Goal: Task Accomplishment & Management: Use online tool/utility

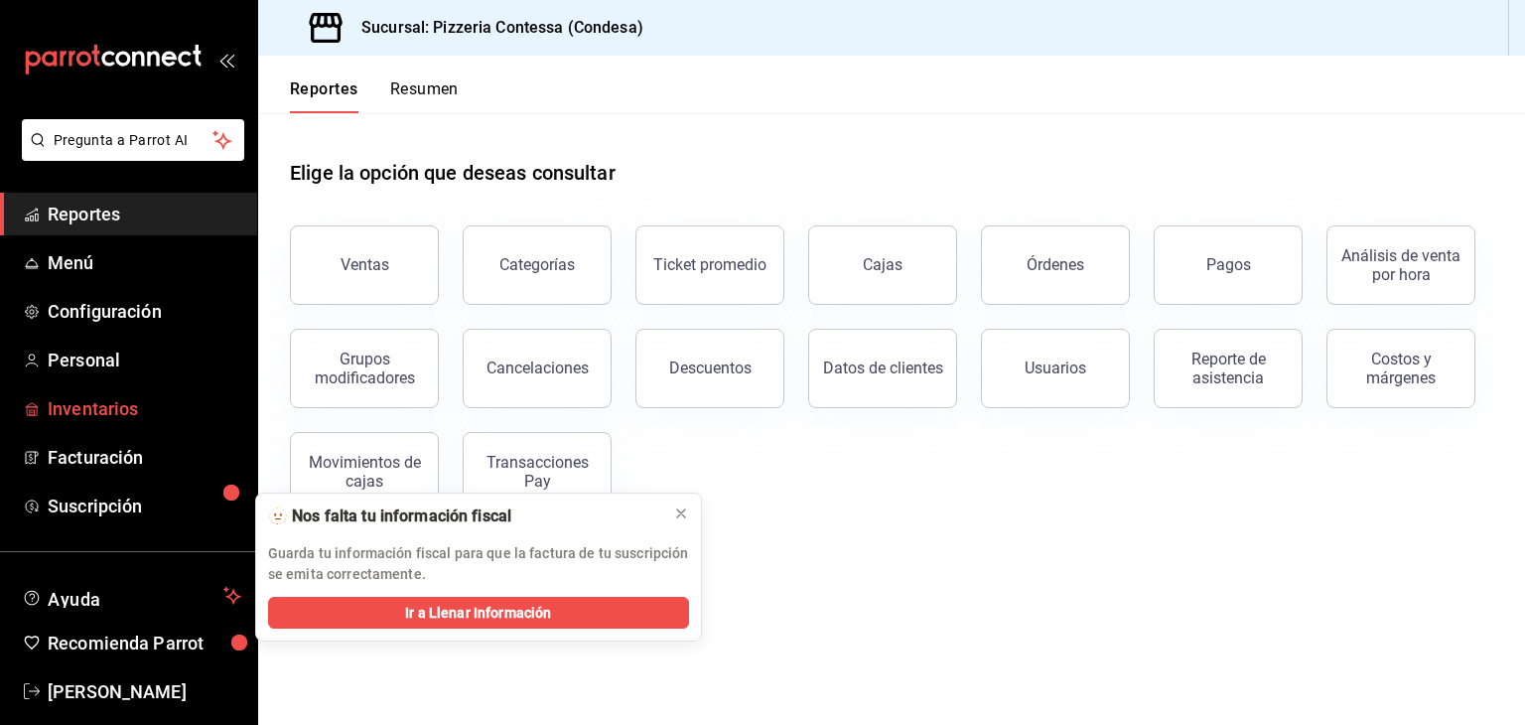
click at [105, 409] on span "Inventarios" at bounding box center [145, 408] width 194 height 27
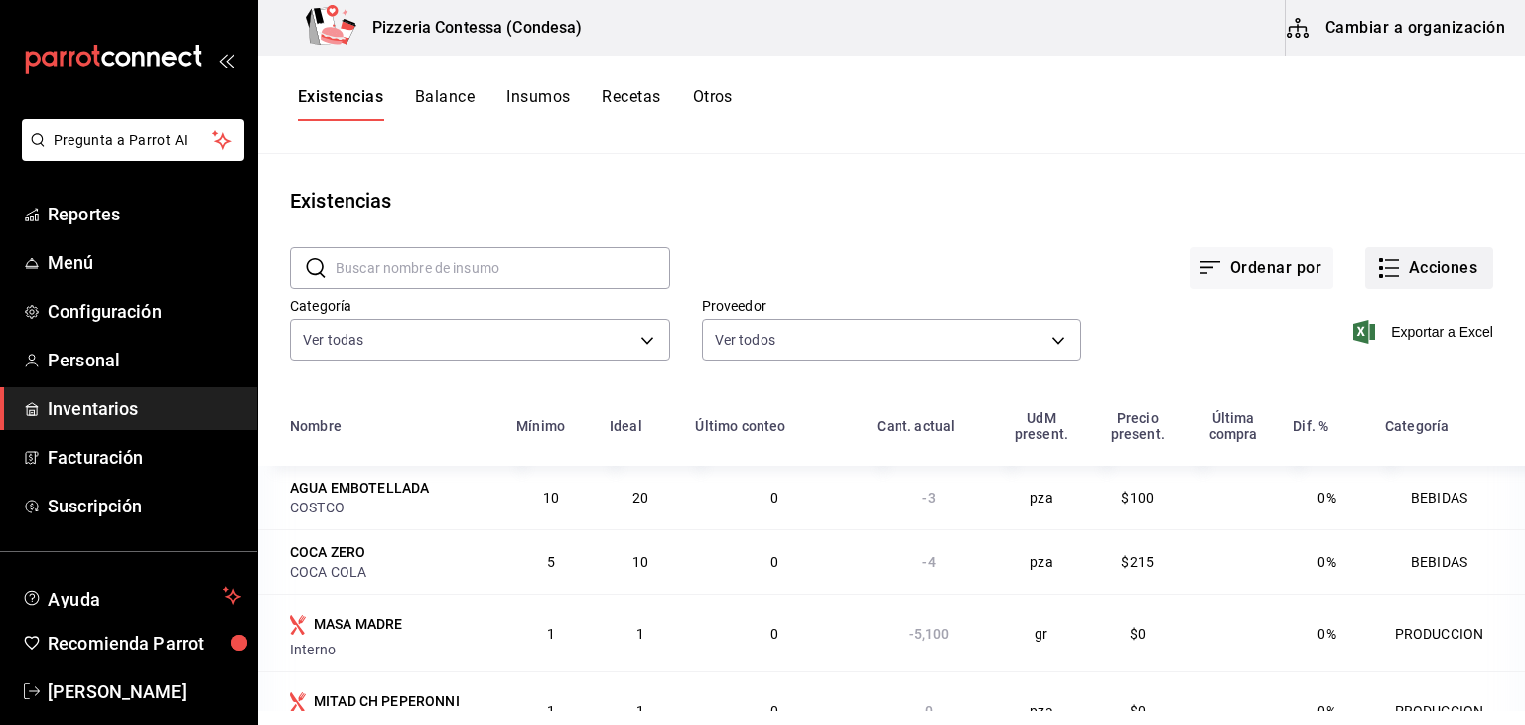
click at [1415, 276] on button "Acciones" at bounding box center [1429, 268] width 128 height 42
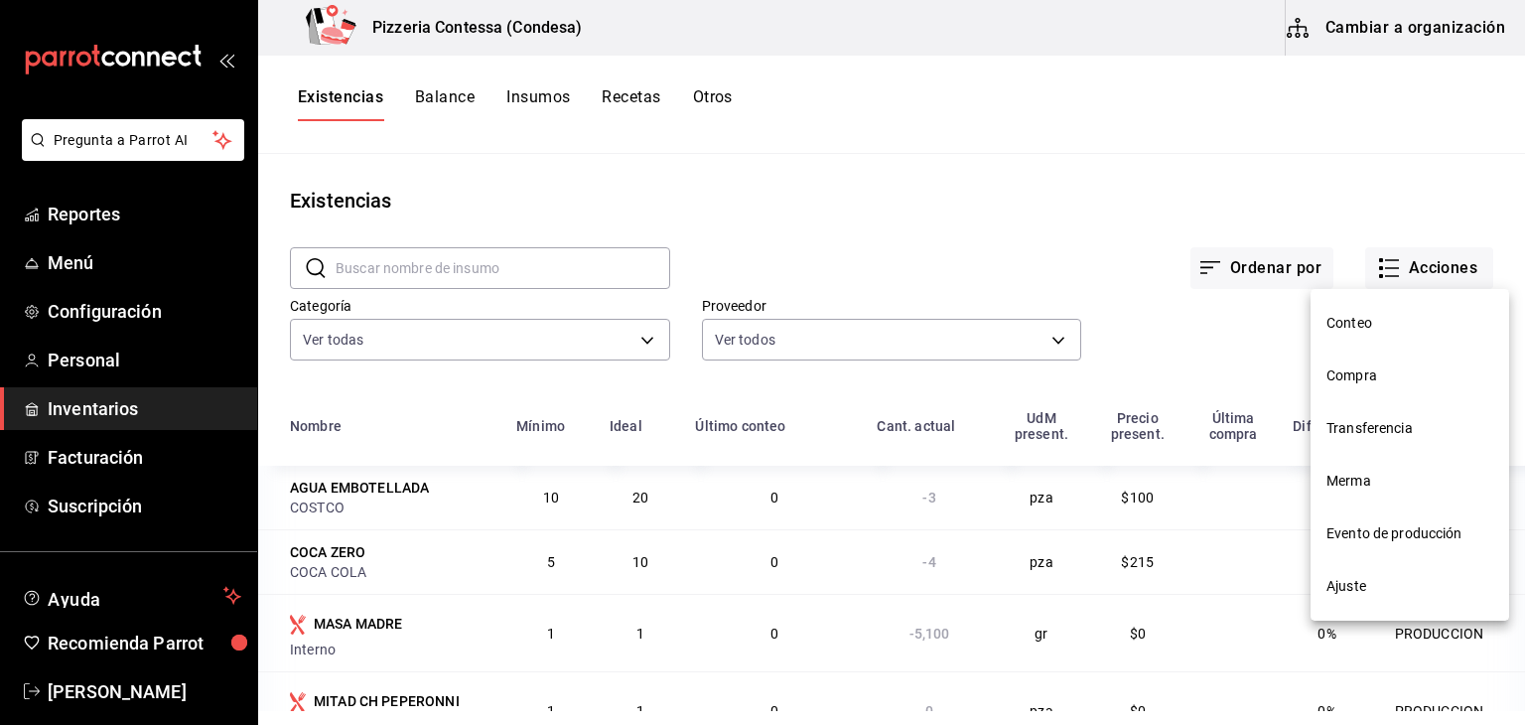
click at [1411, 370] on span "Compra" at bounding box center [1410, 375] width 167 height 21
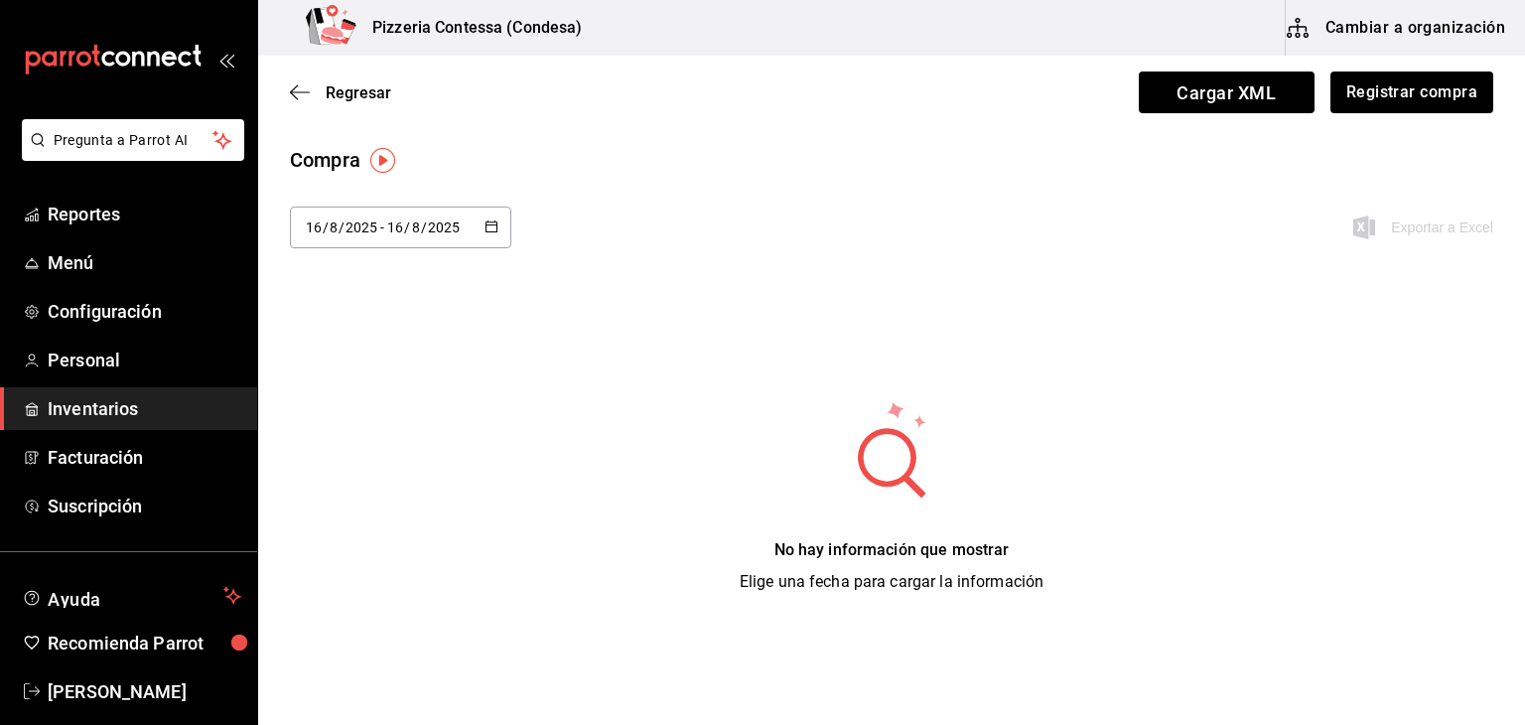
click at [462, 229] on div "[DATE] [DATE] - [DATE] [DATE]" at bounding box center [400, 228] width 221 height 42
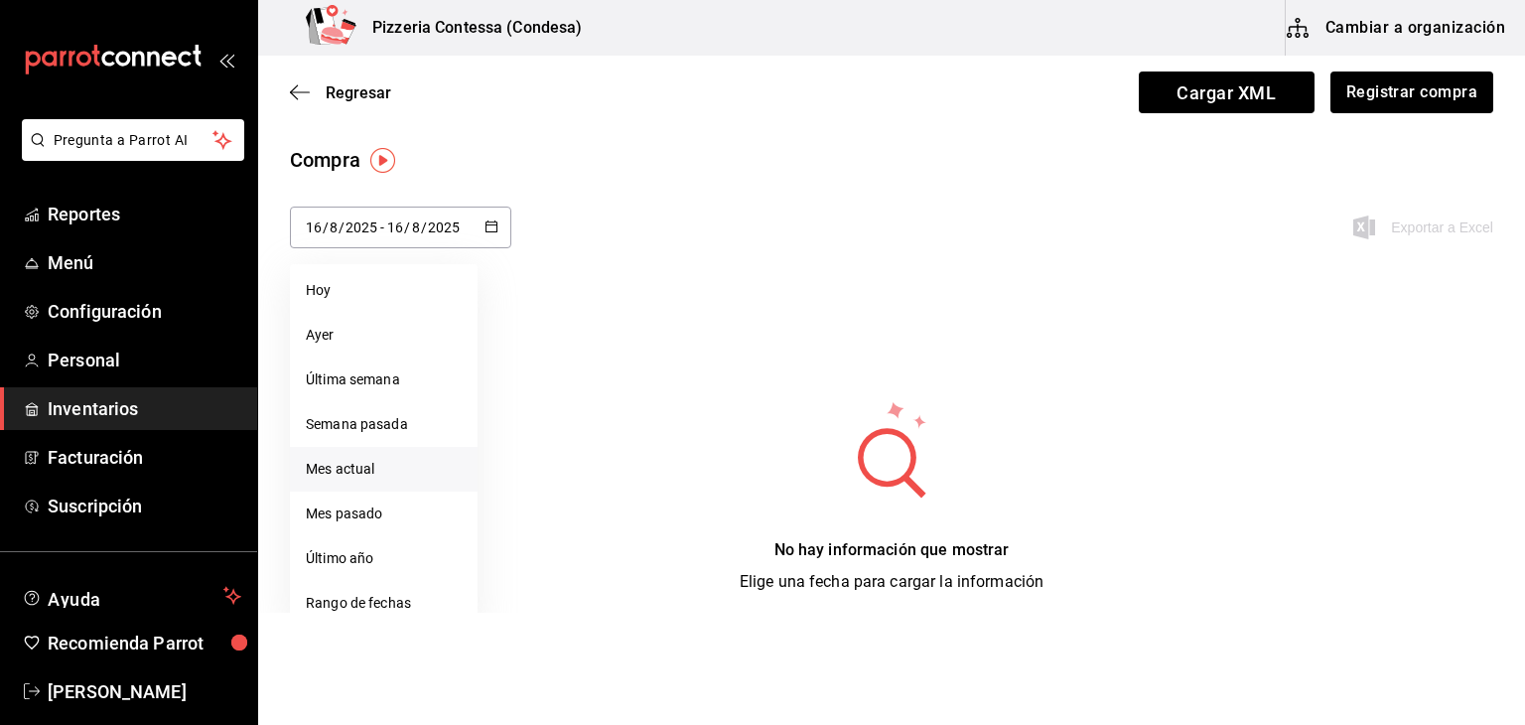
click at [397, 464] on li "Mes actual" at bounding box center [384, 469] width 188 height 45
type input "[DATE]"
type input "1"
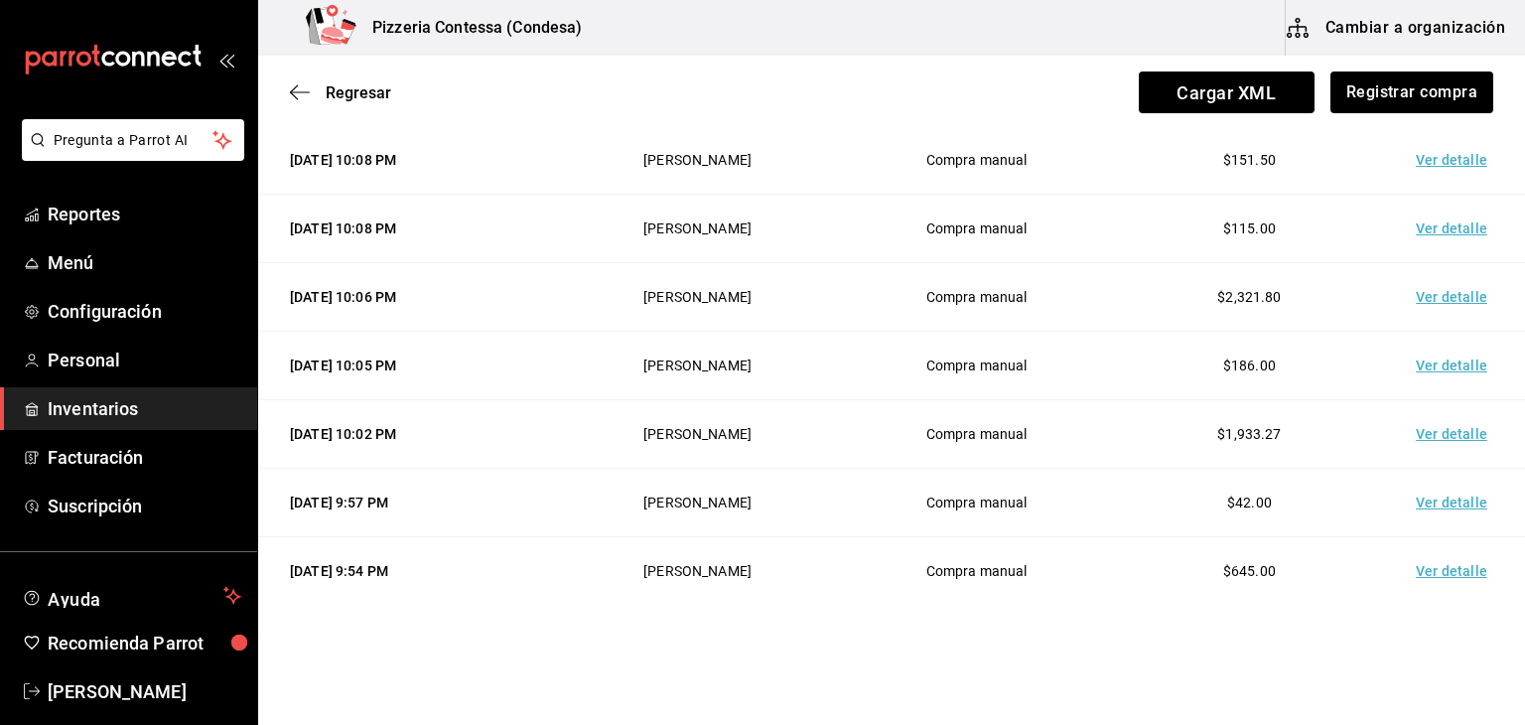
scroll to position [199, 0]
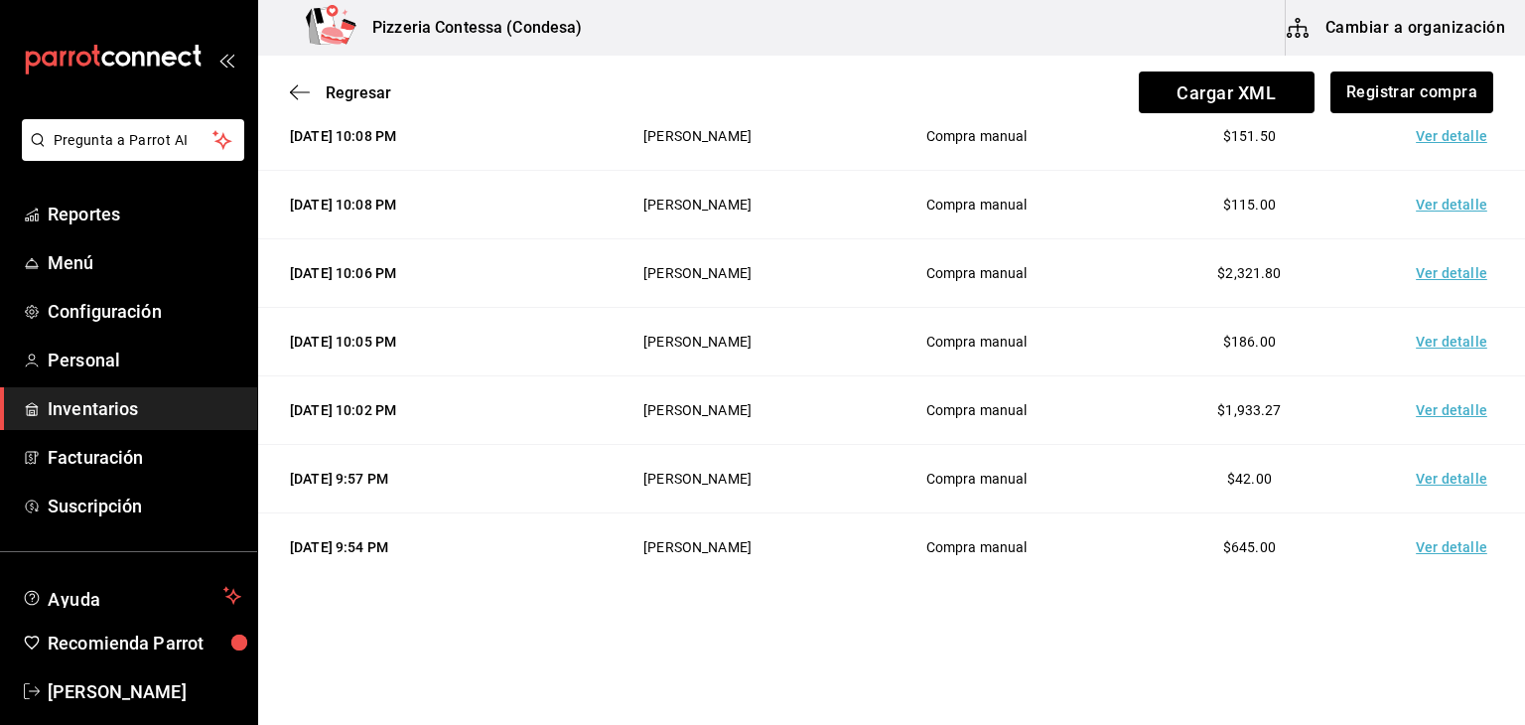
click at [1418, 343] on td "Ver detalle" at bounding box center [1455, 342] width 139 height 69
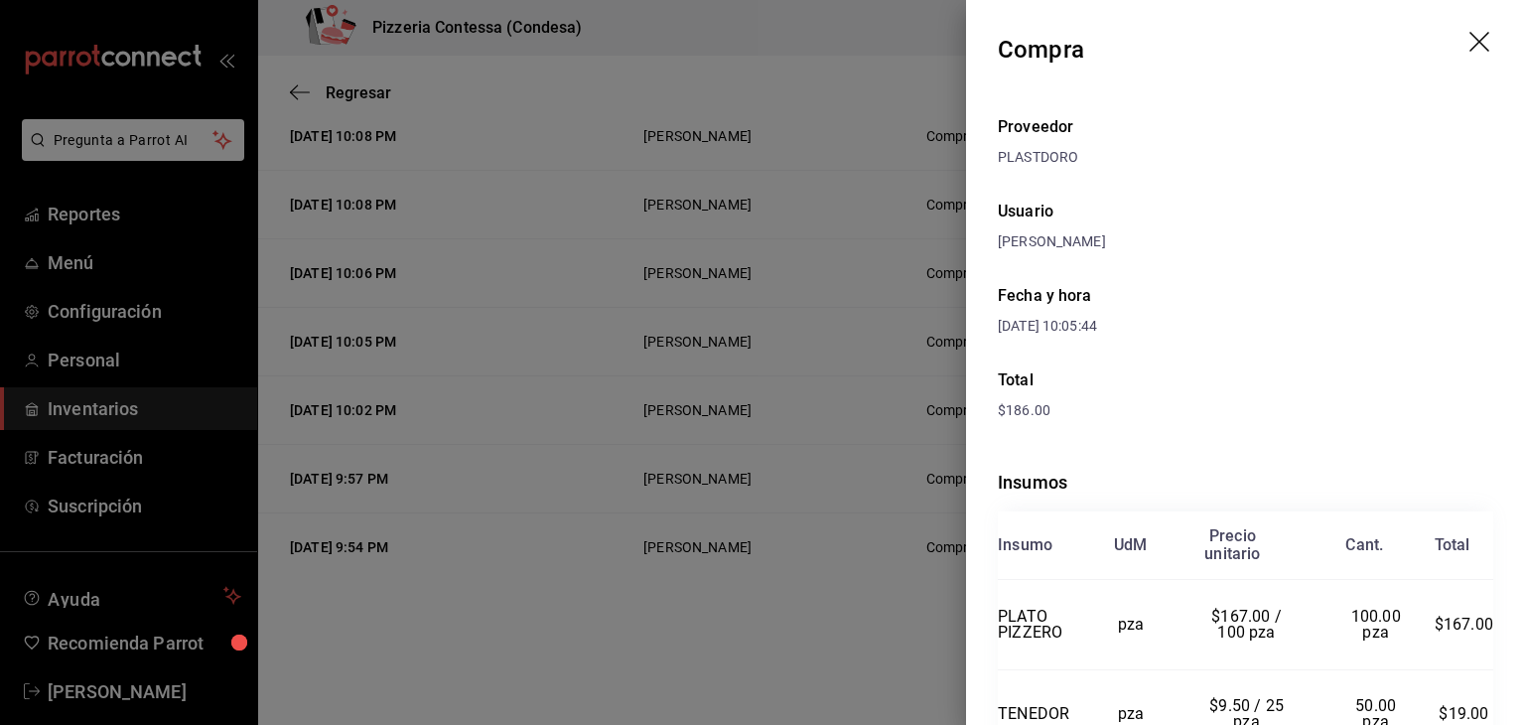
scroll to position [105, 0]
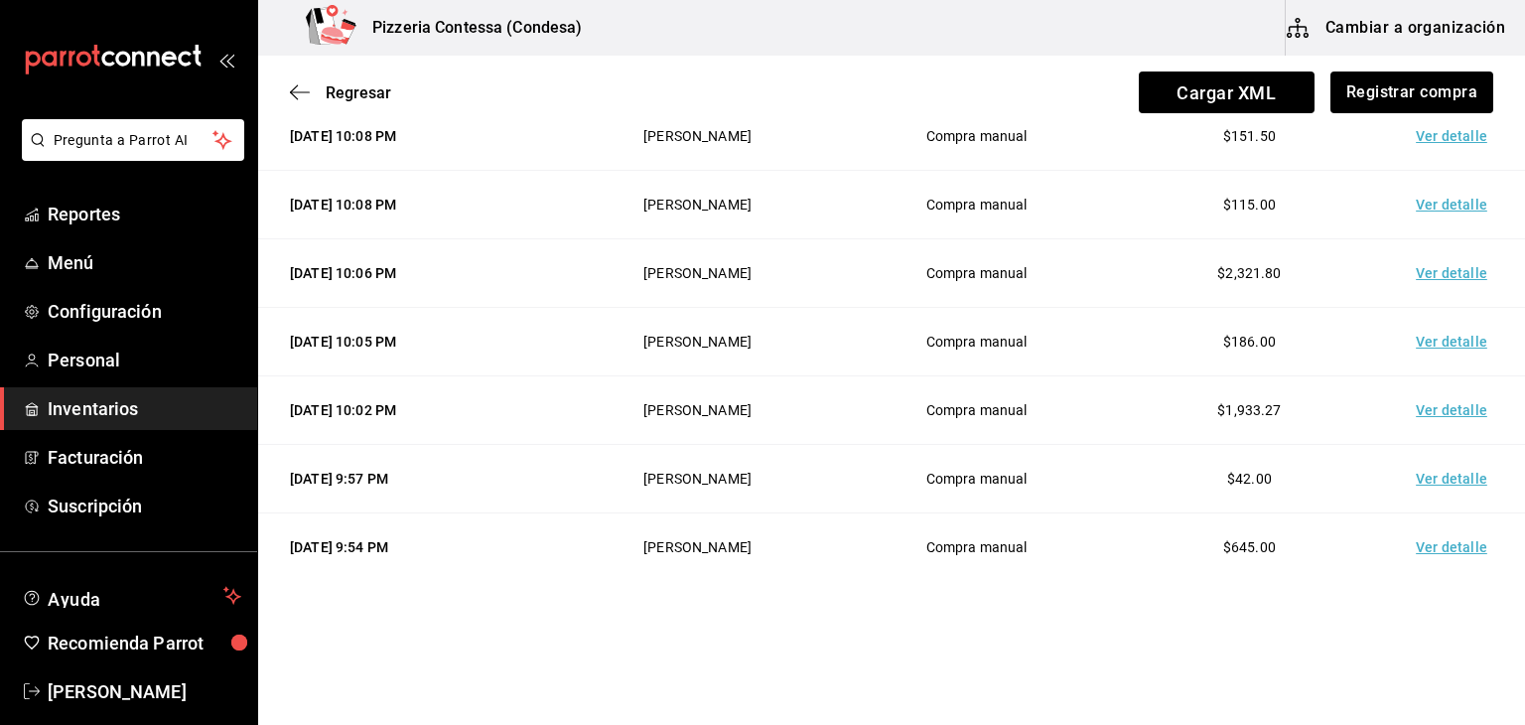
click at [1428, 405] on td "Ver detalle" at bounding box center [1455, 410] width 139 height 69
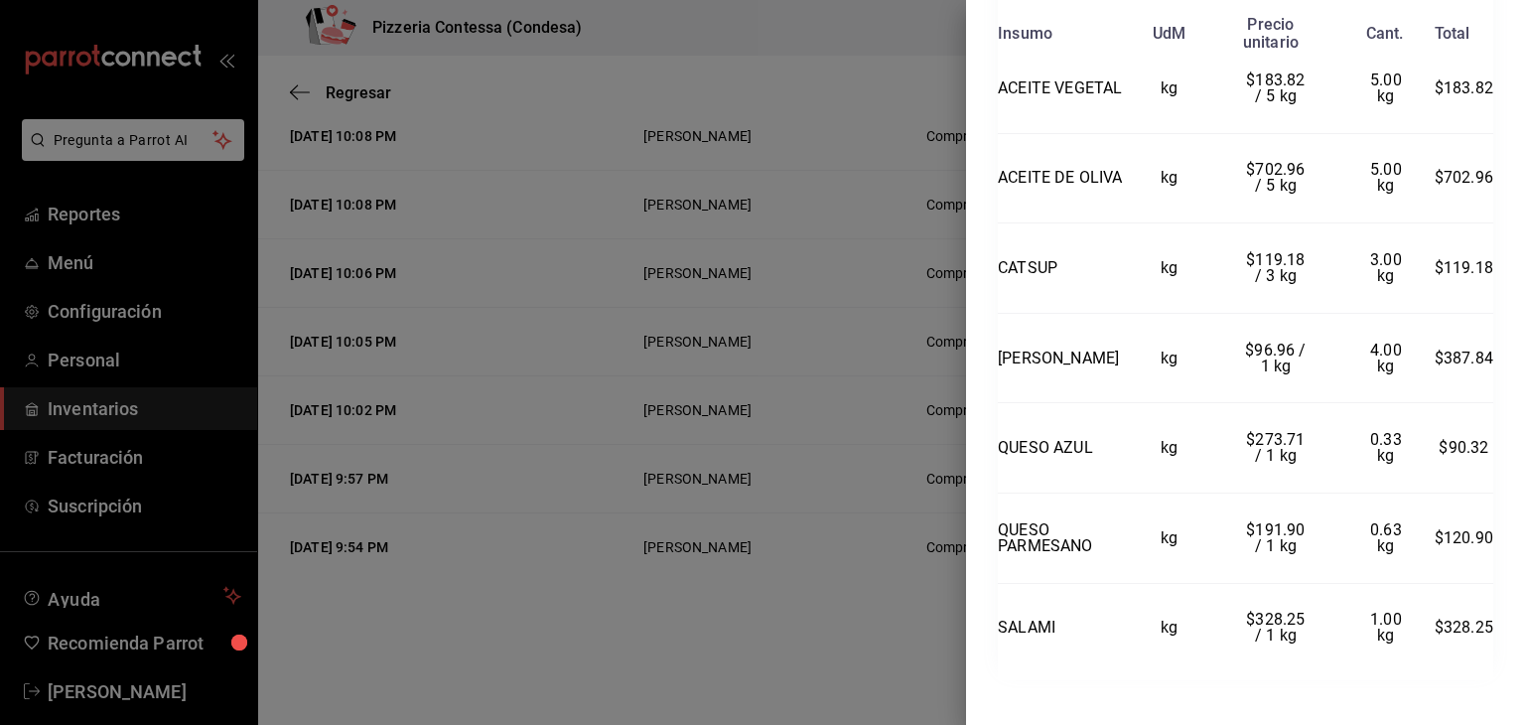
scroll to position [554, 0]
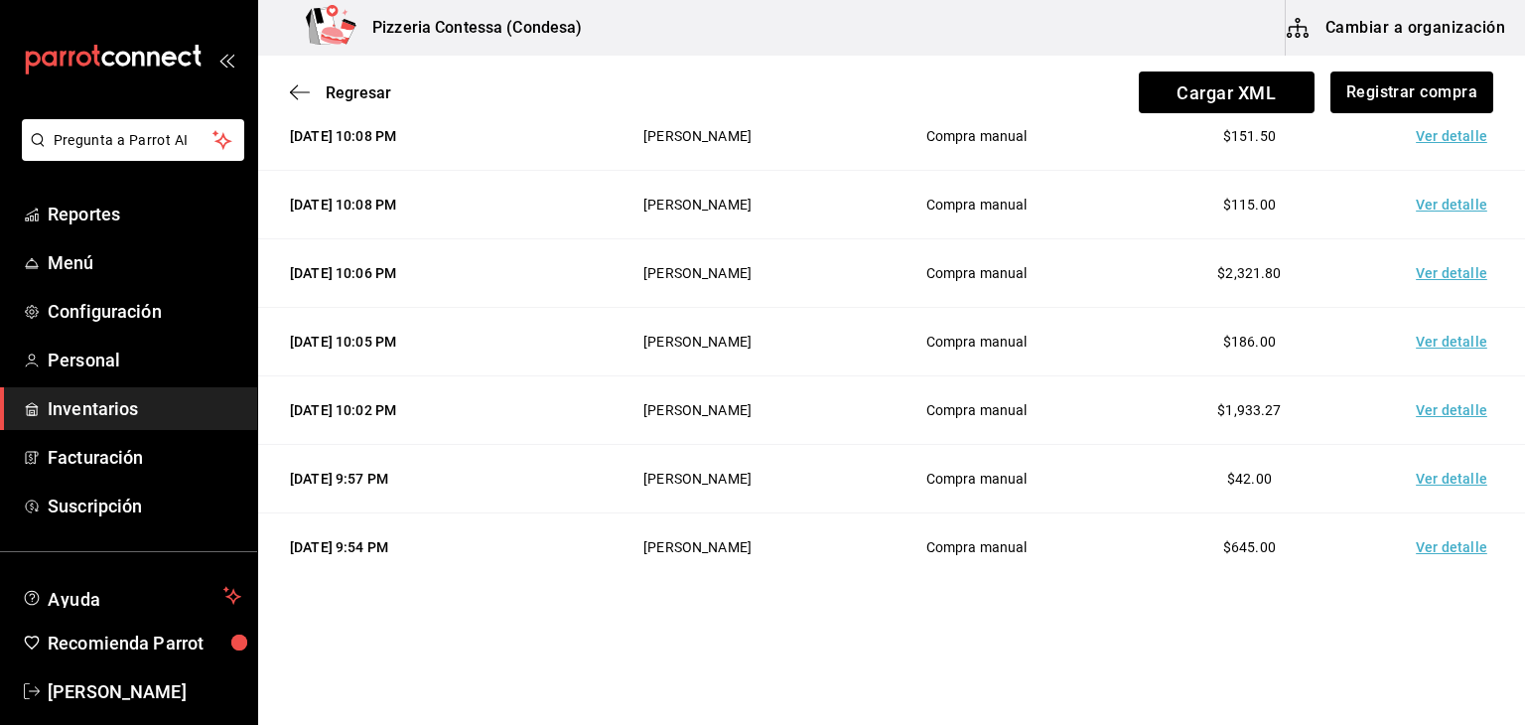
click at [1420, 271] on td "Ver detalle" at bounding box center [1455, 273] width 139 height 69
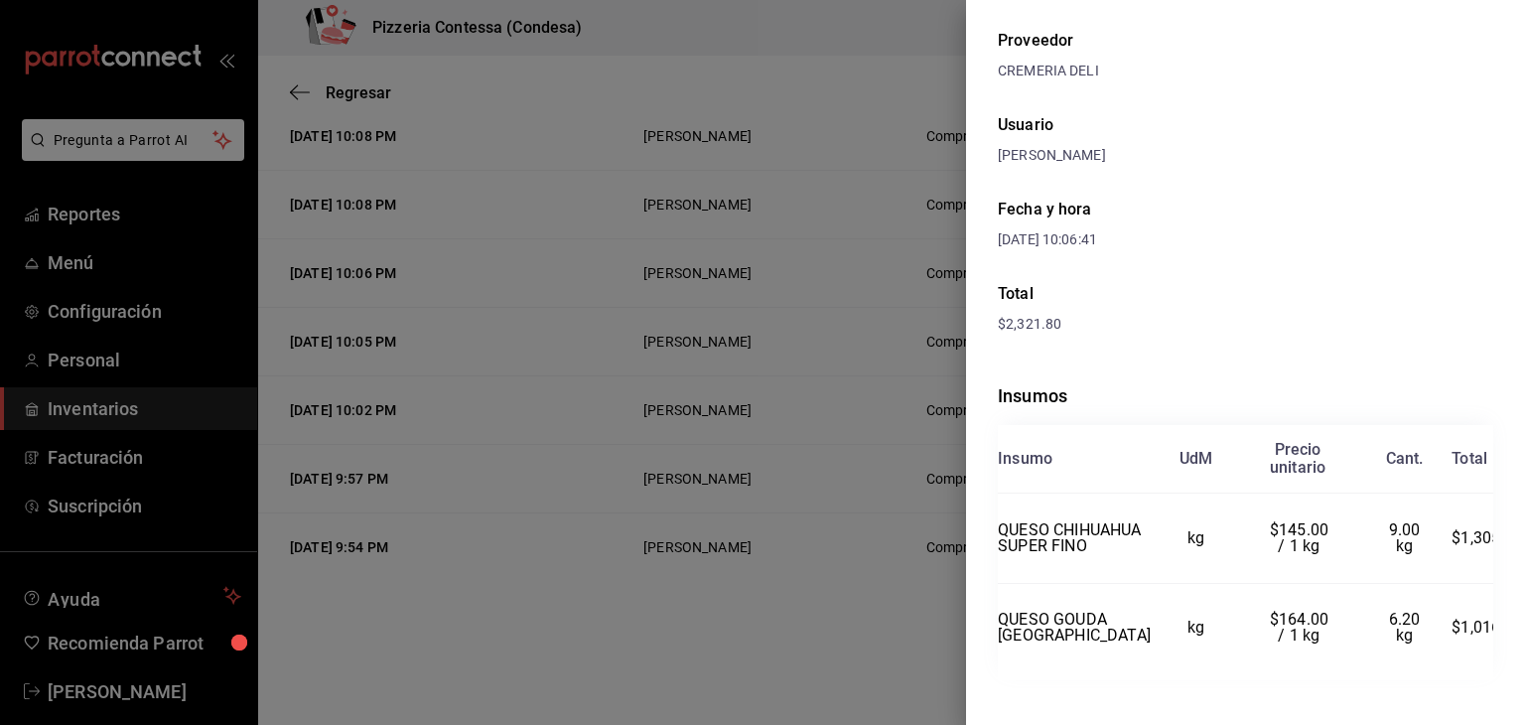
scroll to position [0, 0]
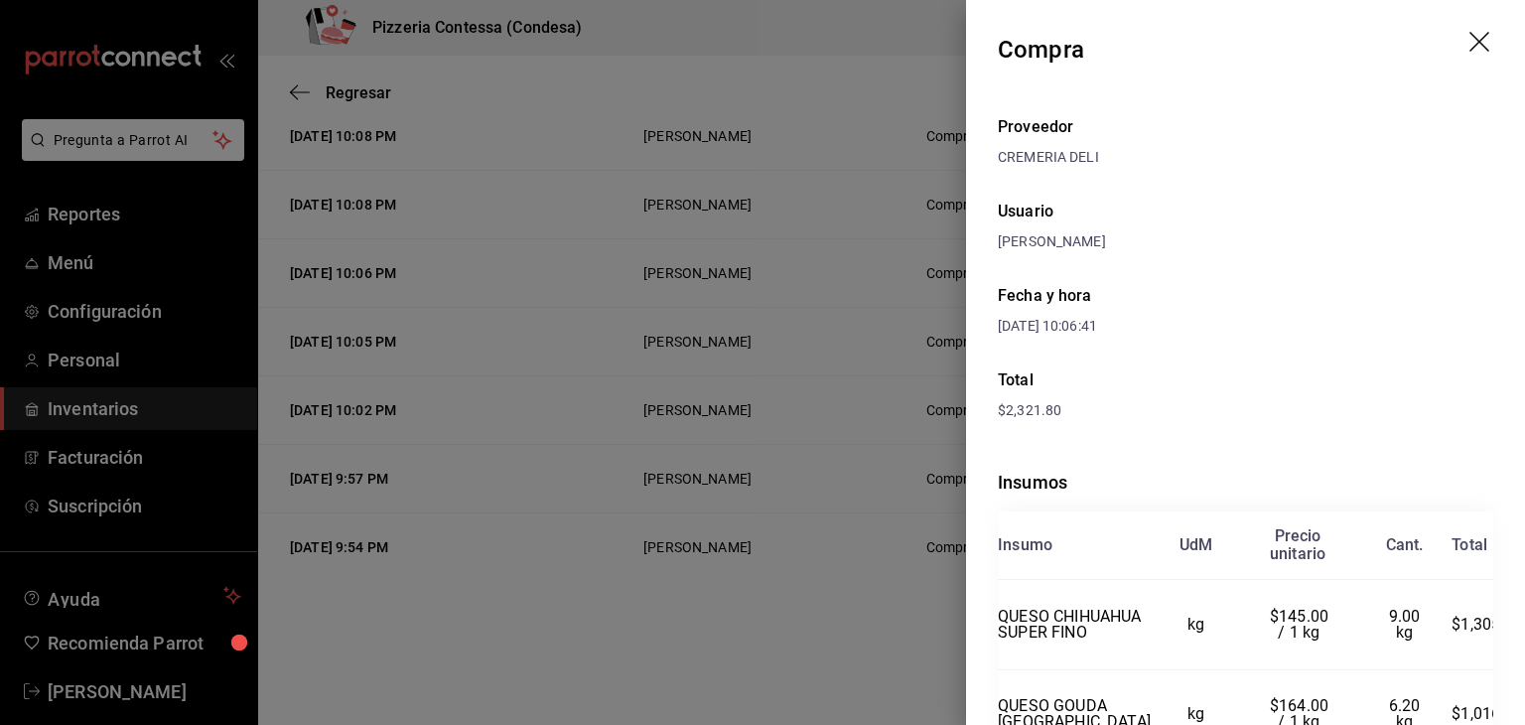
click at [1478, 35] on icon "drag" at bounding box center [1482, 44] width 24 height 24
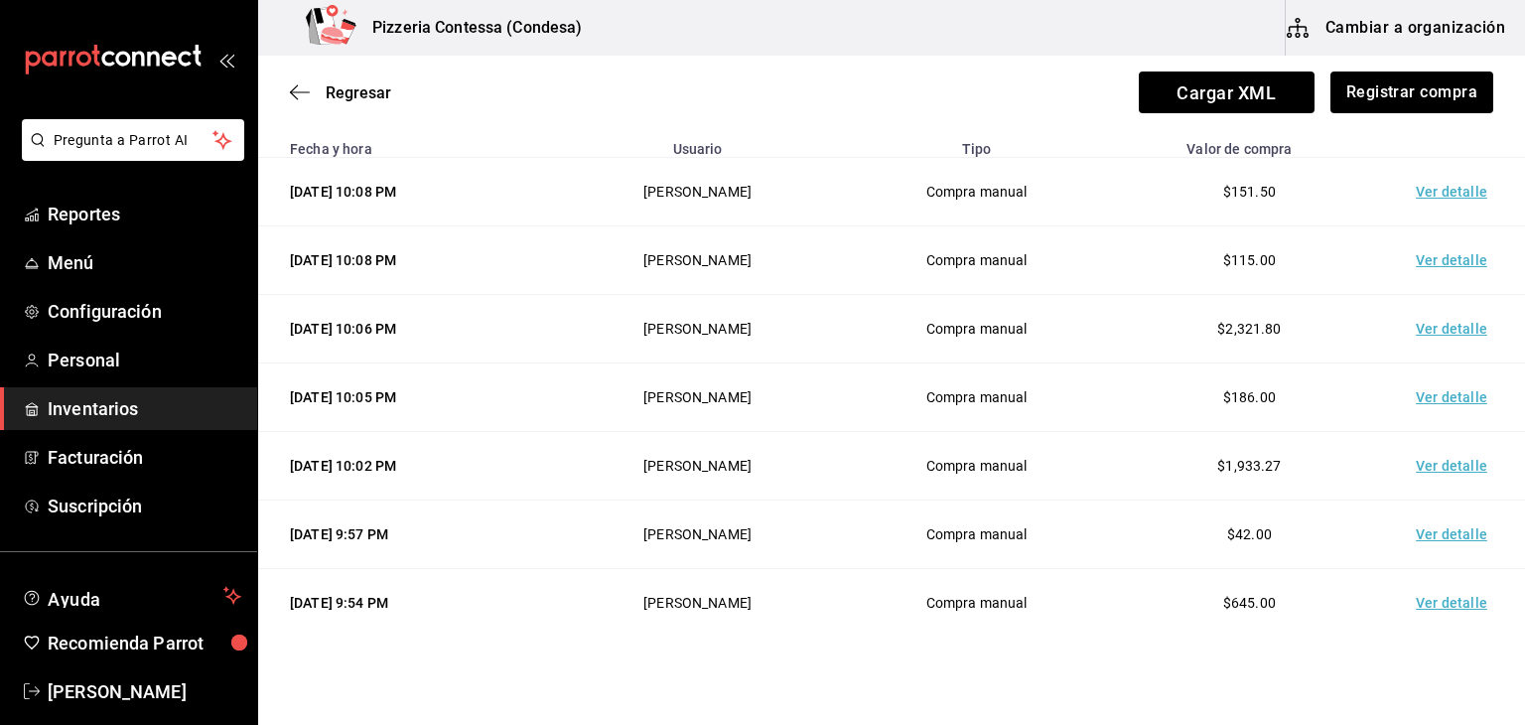
scroll to position [139, 0]
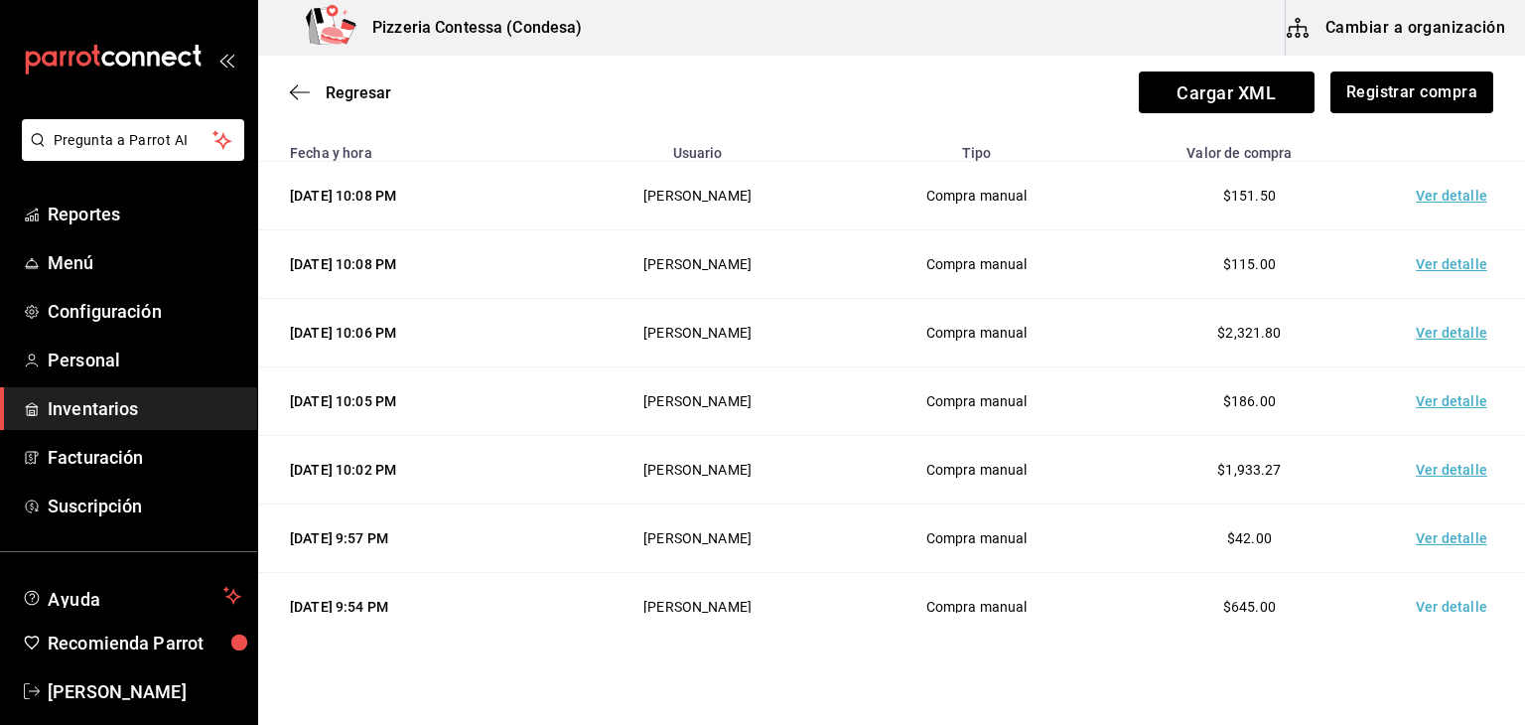
click at [1443, 193] on td "Ver detalle" at bounding box center [1455, 196] width 139 height 69
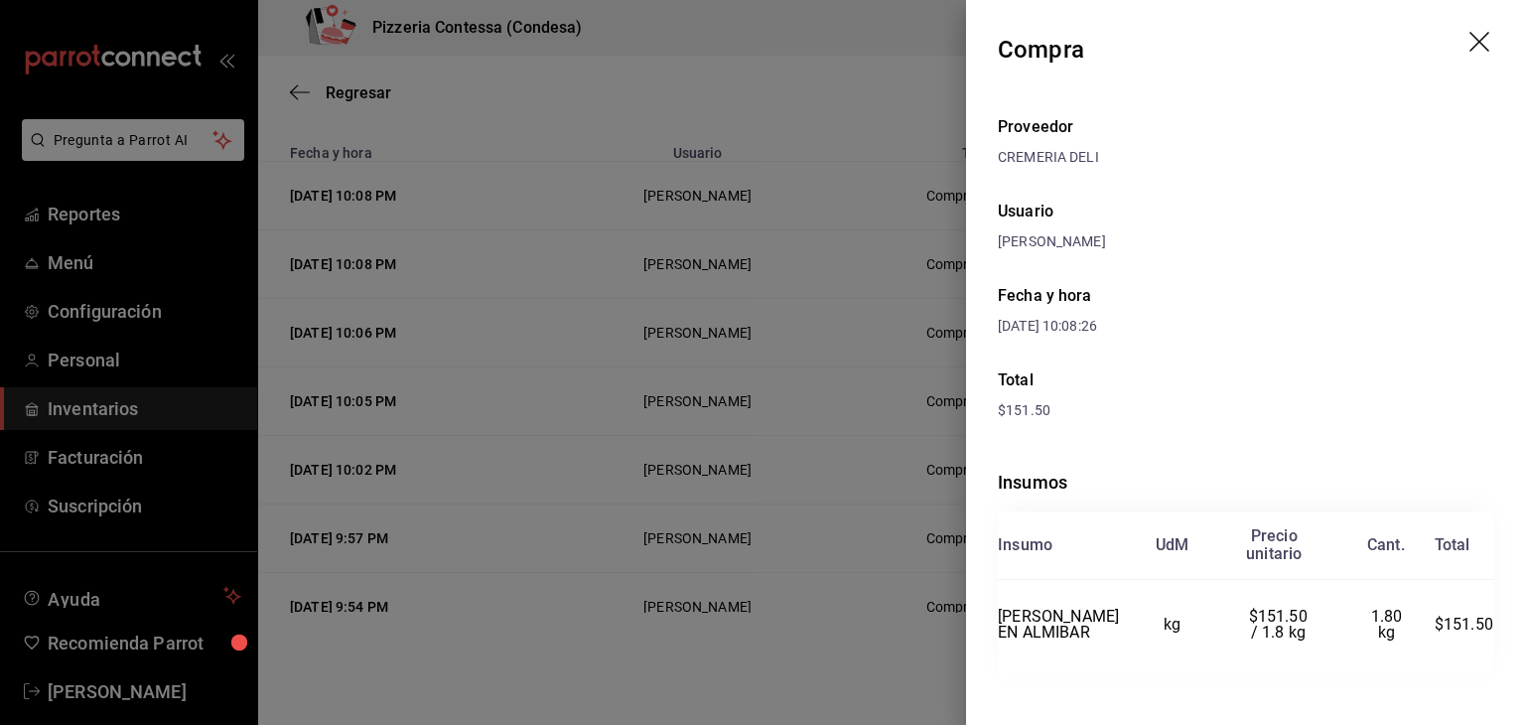
scroll to position [16, 0]
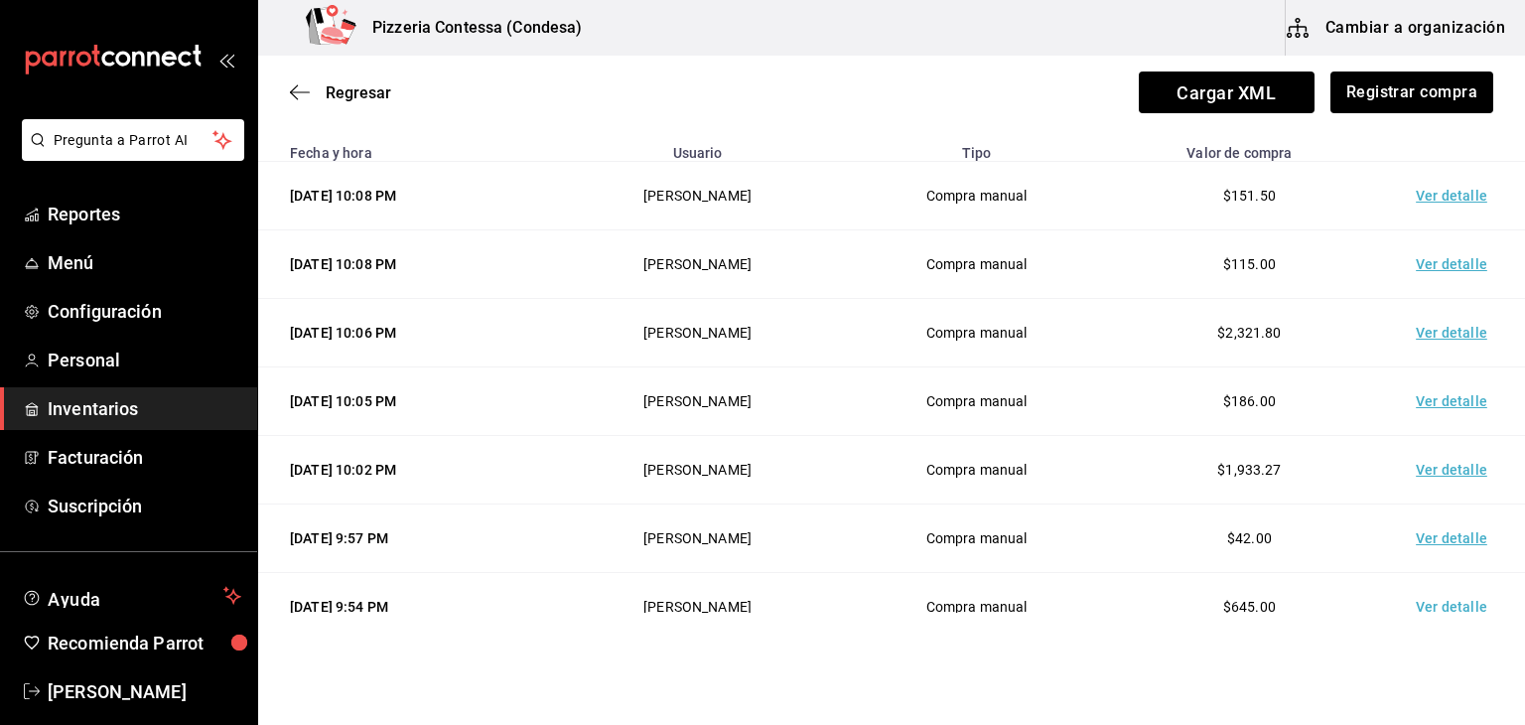
click at [1414, 263] on td "Ver detalle" at bounding box center [1455, 264] width 139 height 69
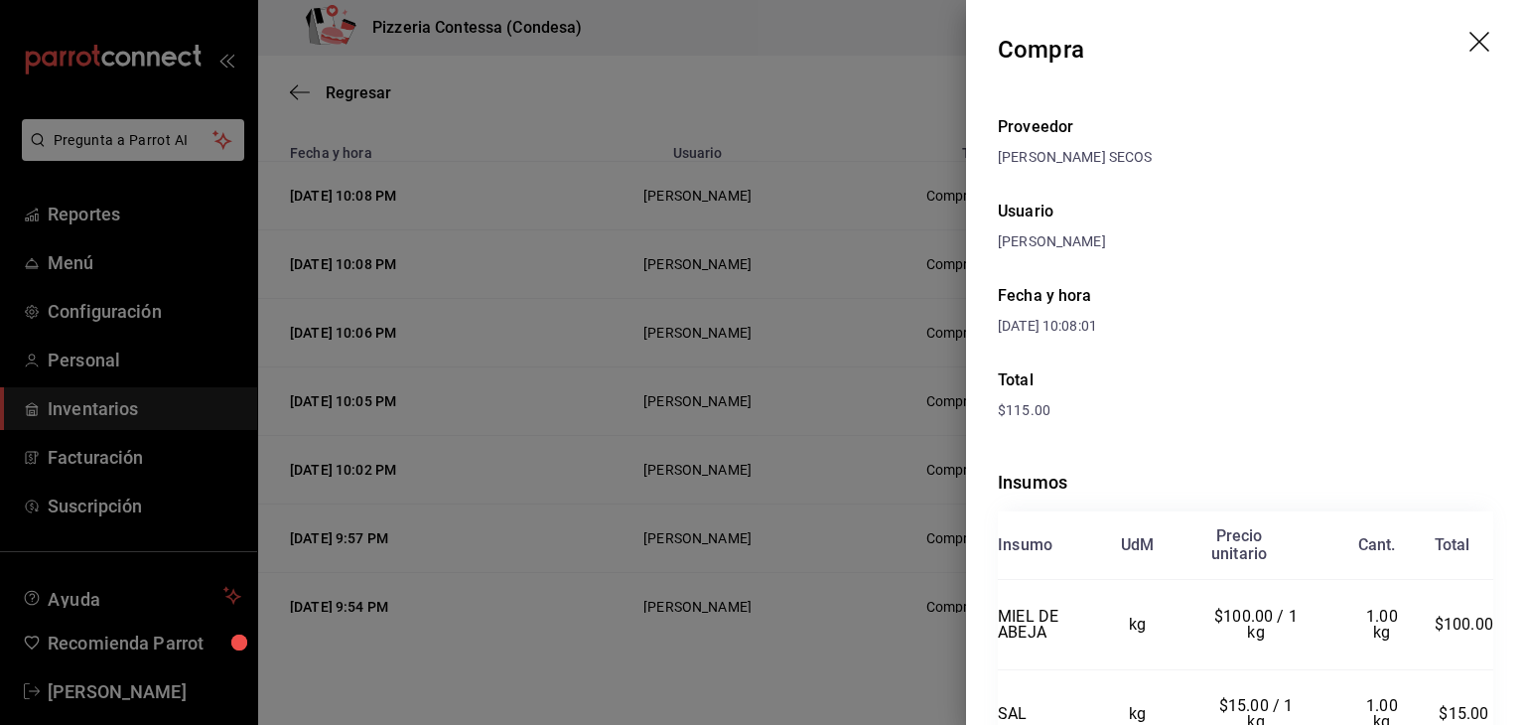
scroll to position [105, 0]
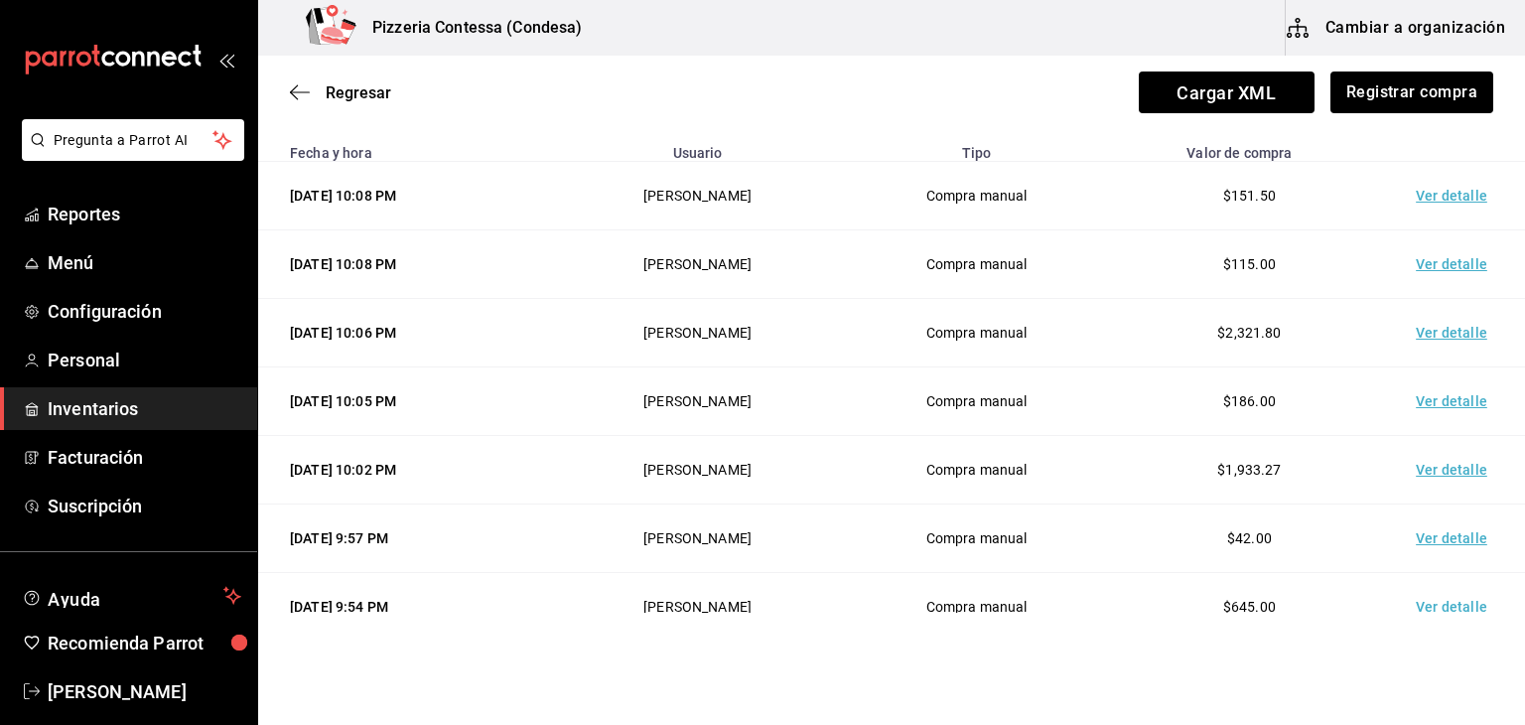
click at [1426, 338] on td "Ver detalle" at bounding box center [1455, 333] width 139 height 69
click at [1426, 391] on td "Ver detalle" at bounding box center [1455, 401] width 139 height 69
click at [1424, 473] on td "Ver detalle" at bounding box center [1455, 470] width 139 height 69
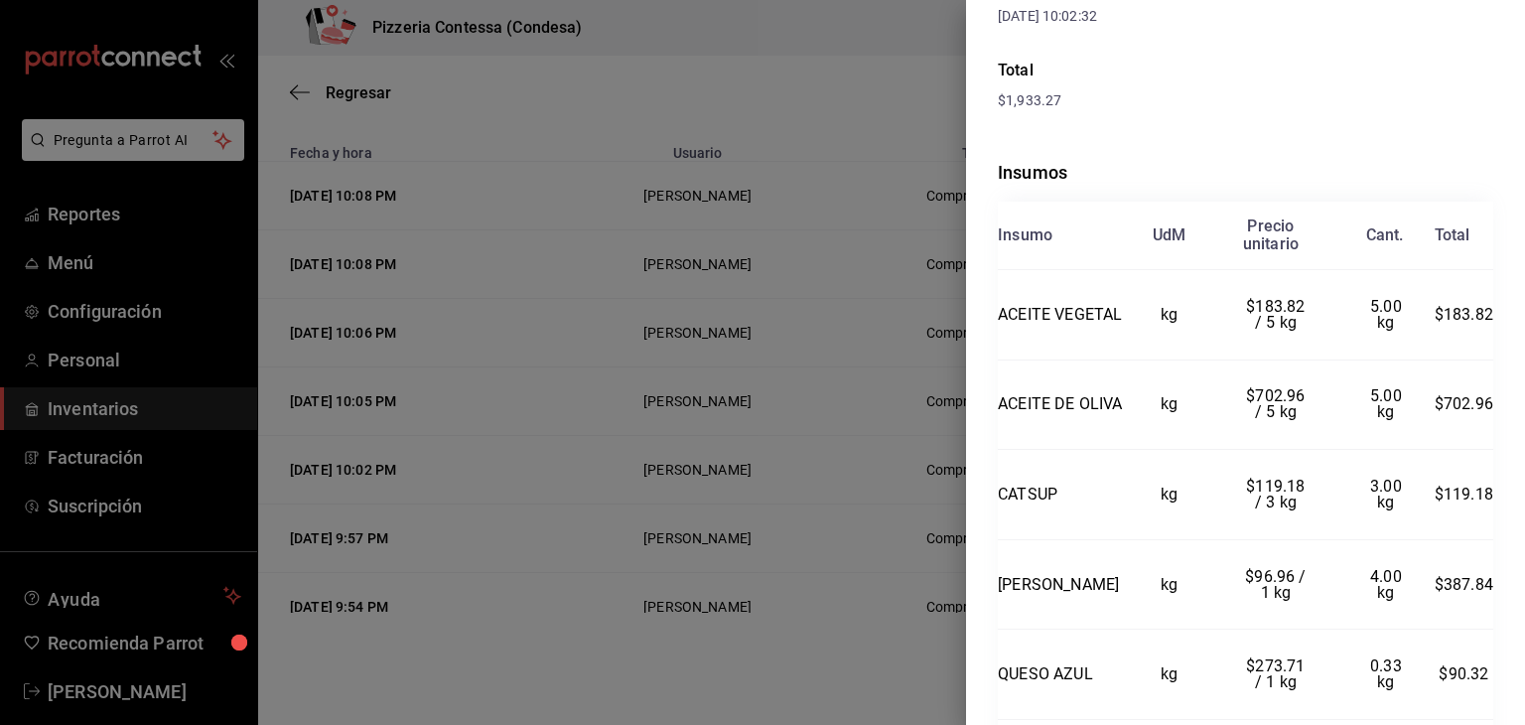
scroll to position [554, 0]
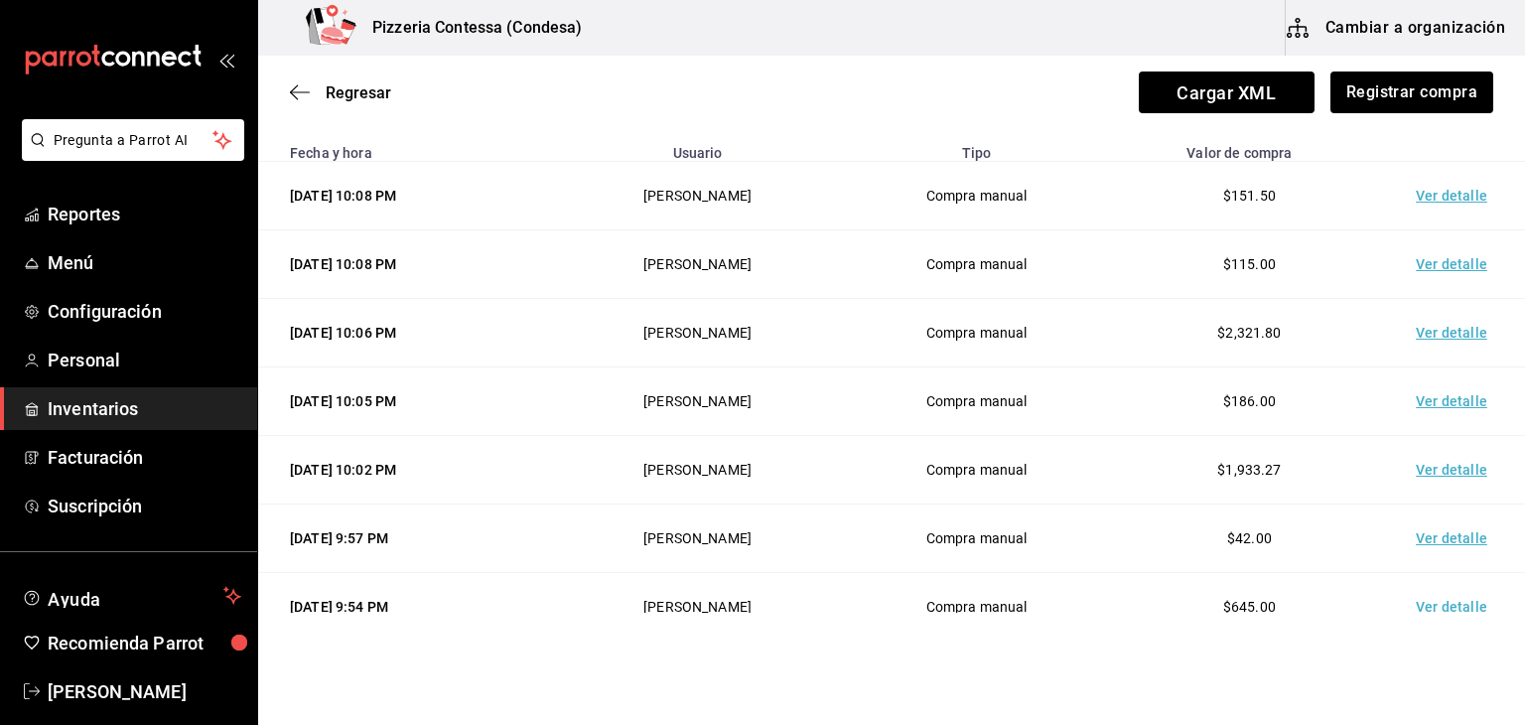
click at [1430, 538] on td "Ver detalle" at bounding box center [1455, 538] width 139 height 69
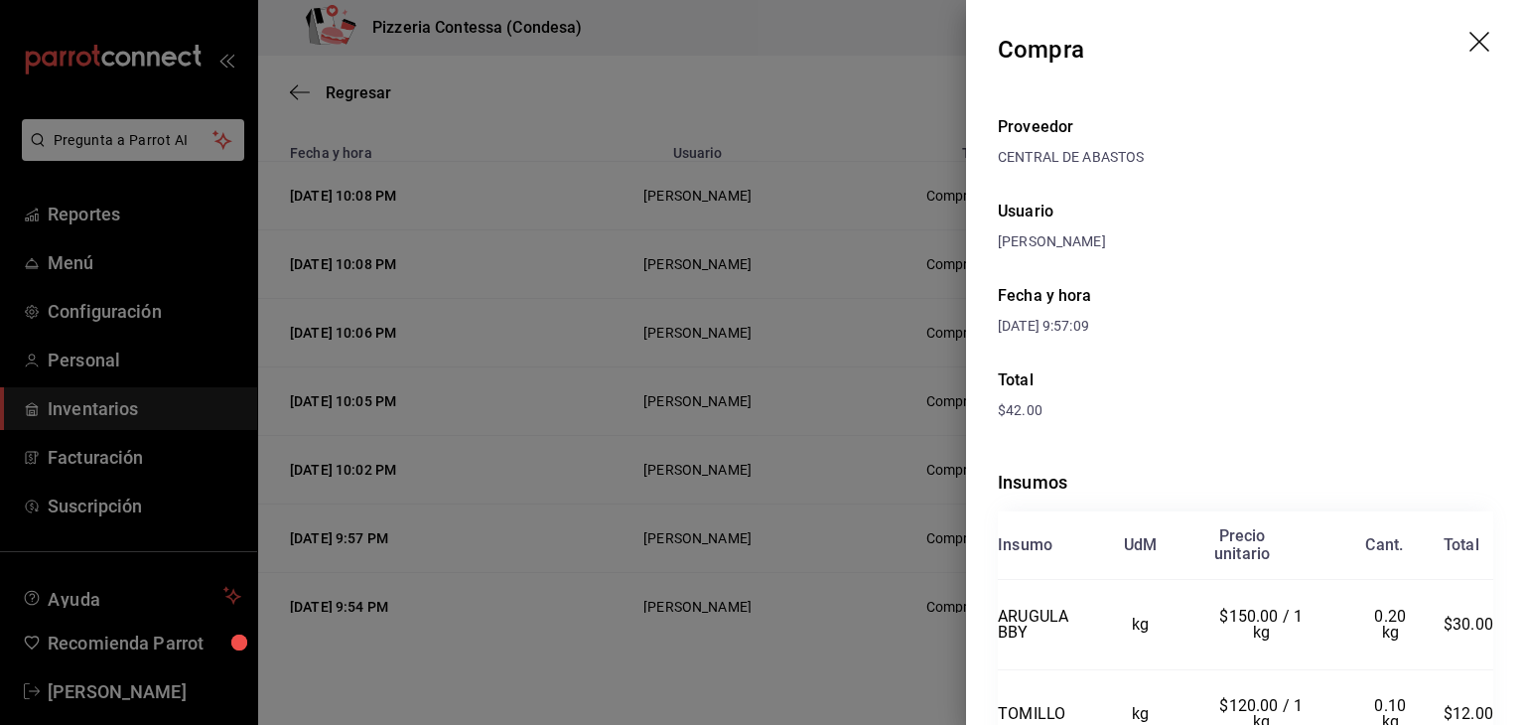
scroll to position [105, 0]
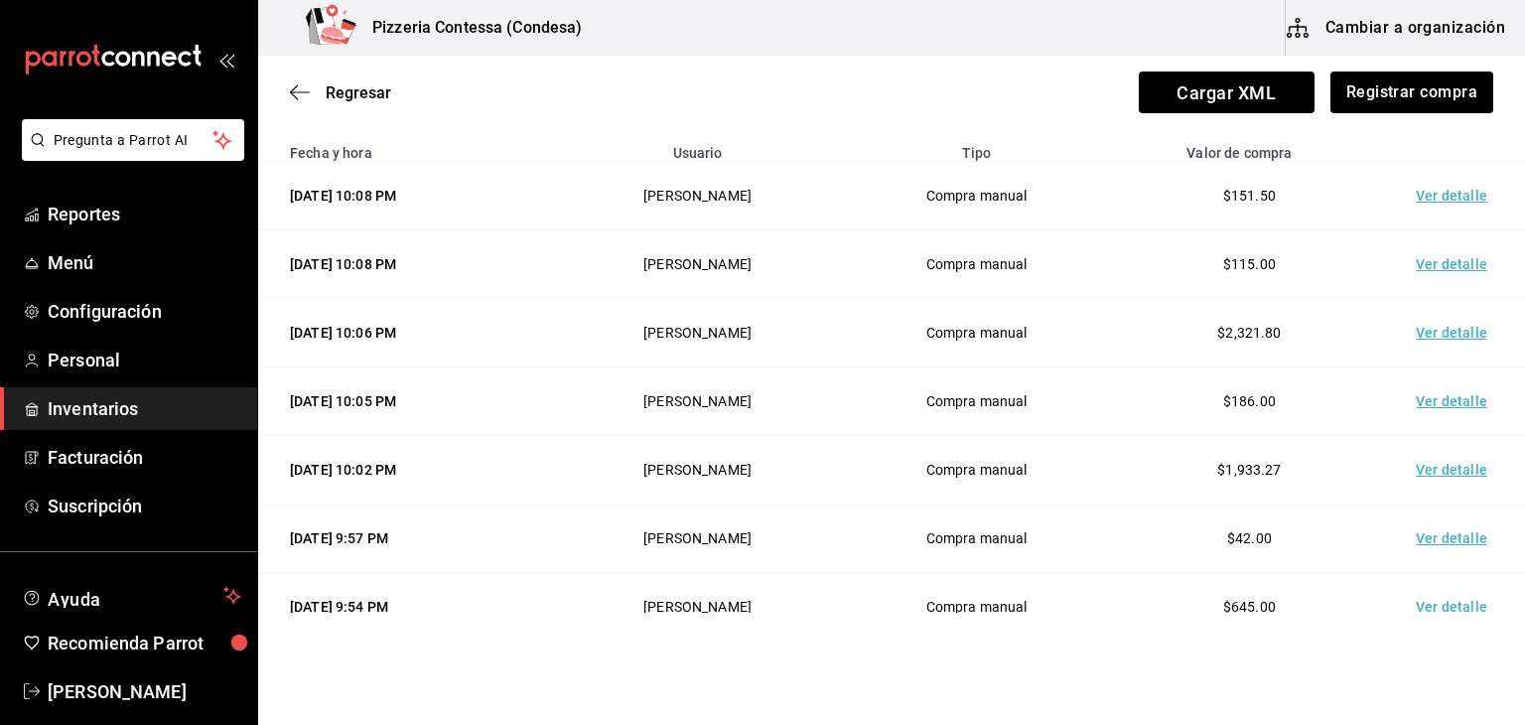
click at [1432, 606] on td "Ver detalle" at bounding box center [1455, 607] width 139 height 69
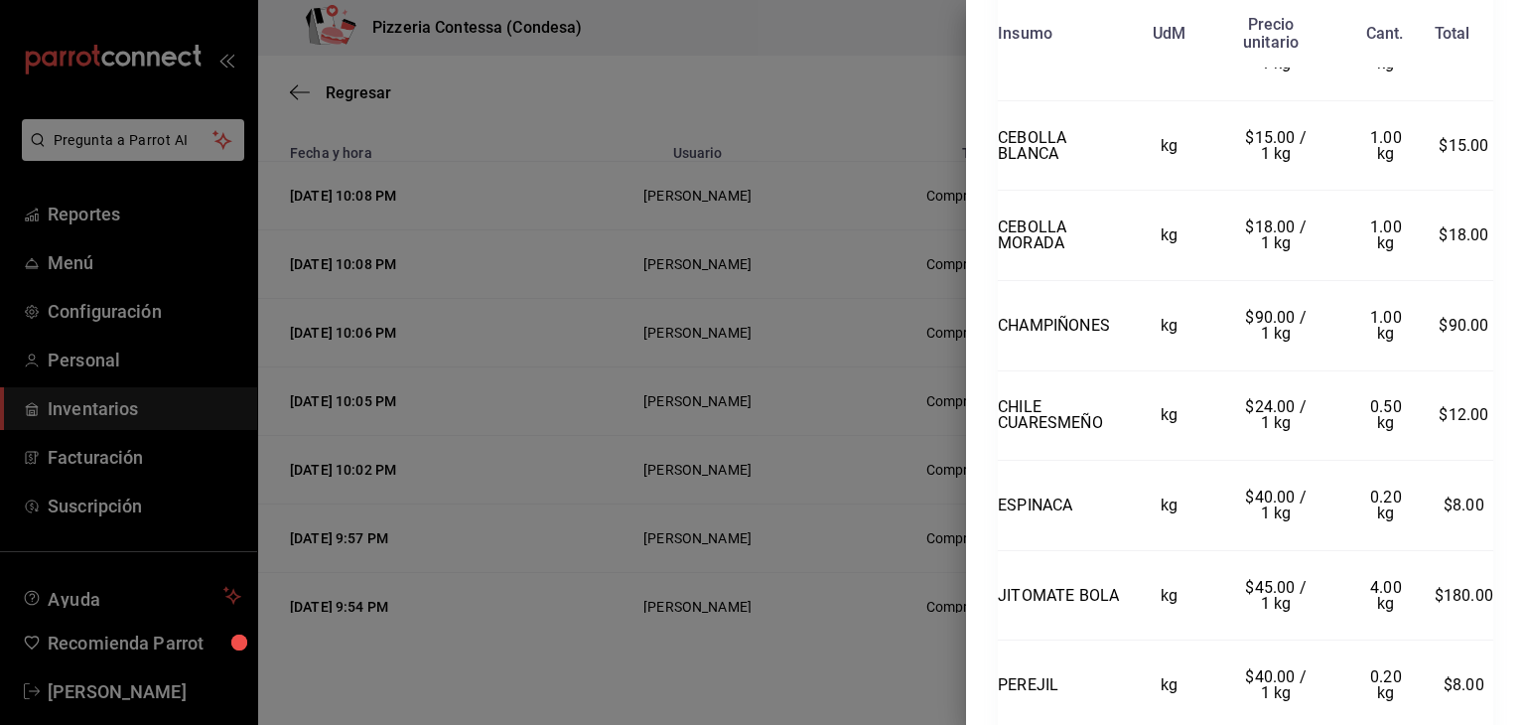
scroll to position [766, 0]
